Goal: Task Accomplishment & Management: Manage account settings

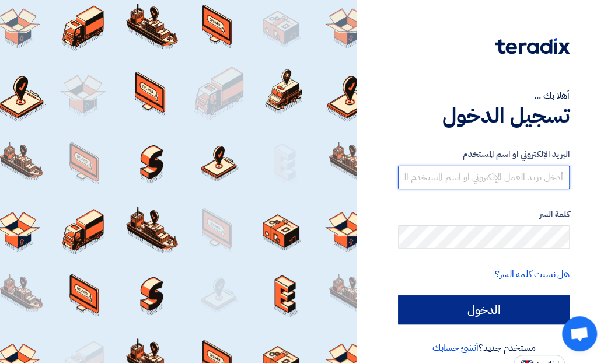
type input "[EMAIL_ADDRESS][DOMAIN_NAME]"
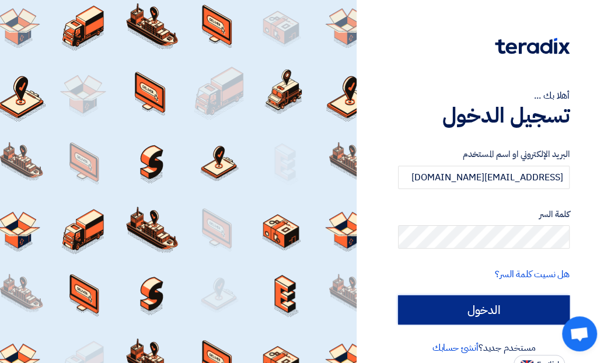
click at [477, 304] on input "الدخول" at bounding box center [484, 309] width 172 height 29
click at [480, 310] on input "الدخول" at bounding box center [484, 309] width 172 height 29
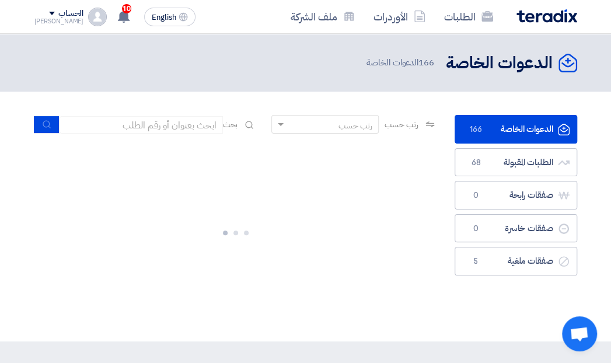
click at [497, 127] on link "الدعوات الخاصة الدعوات الخاصة 166" at bounding box center [516, 129] width 123 height 29
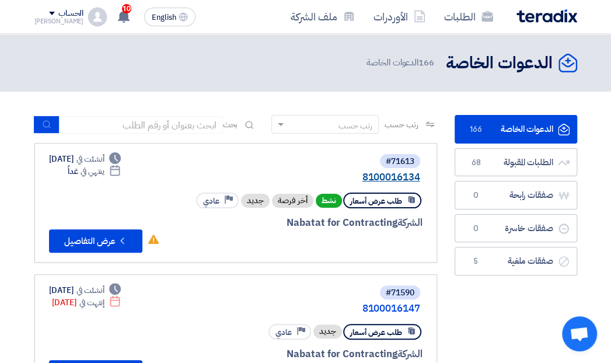
click at [386, 175] on link "8100016134" at bounding box center [303, 177] width 233 height 11
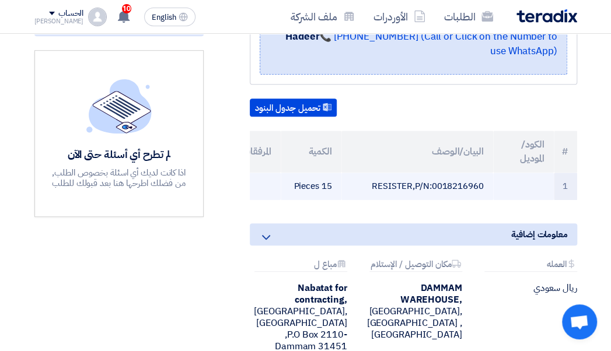
scroll to position [365, 0]
